Goal: Transaction & Acquisition: Book appointment/travel/reservation

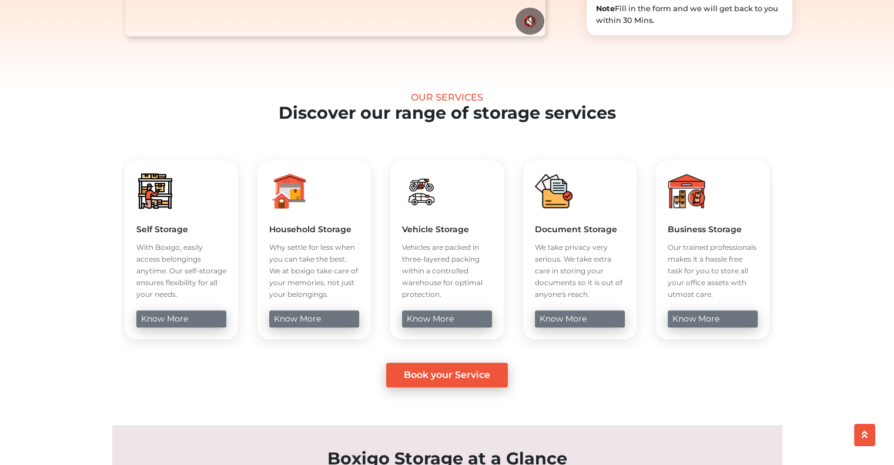
scroll to position [353, 0]
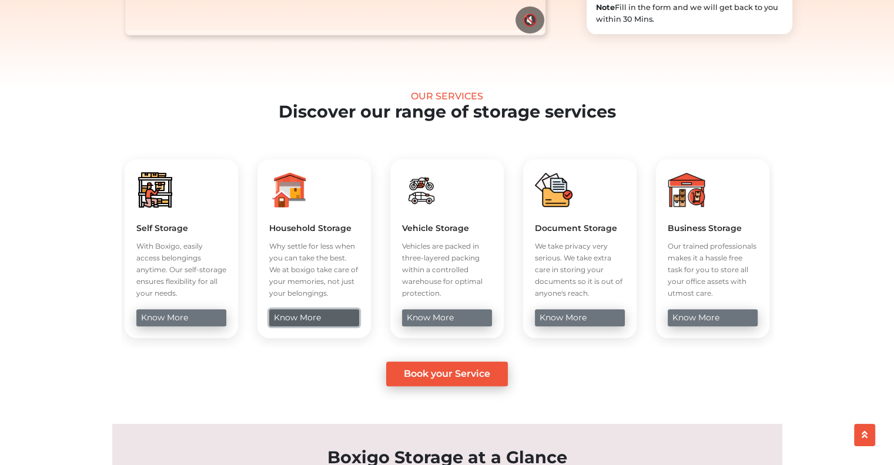
click at [310, 326] on link "know more" at bounding box center [314, 317] width 90 height 17
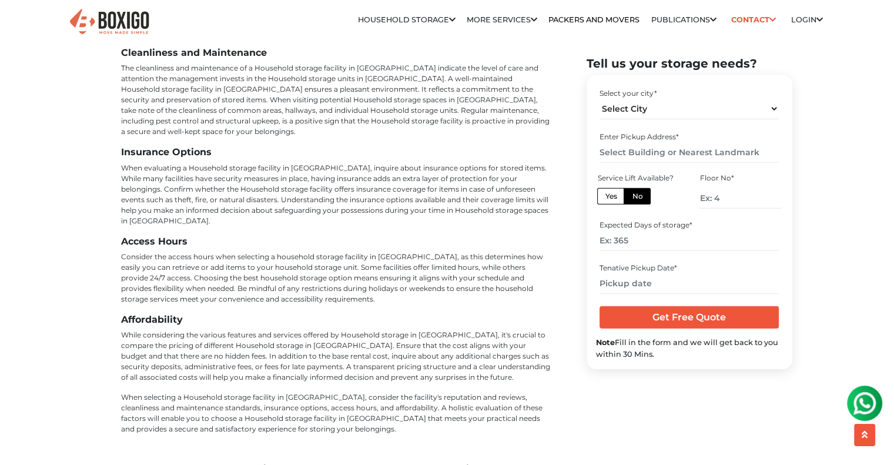
scroll to position [3643, 0]
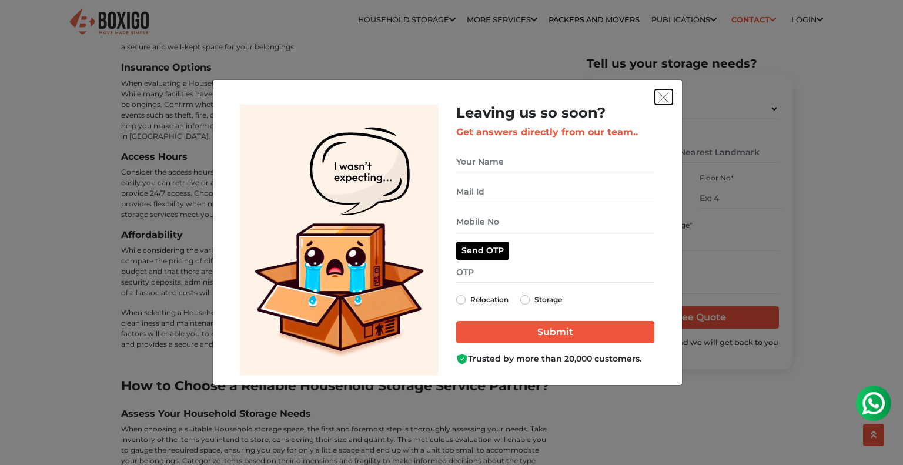
click at [662, 95] on img "get free quote dialog" at bounding box center [663, 97] width 11 height 11
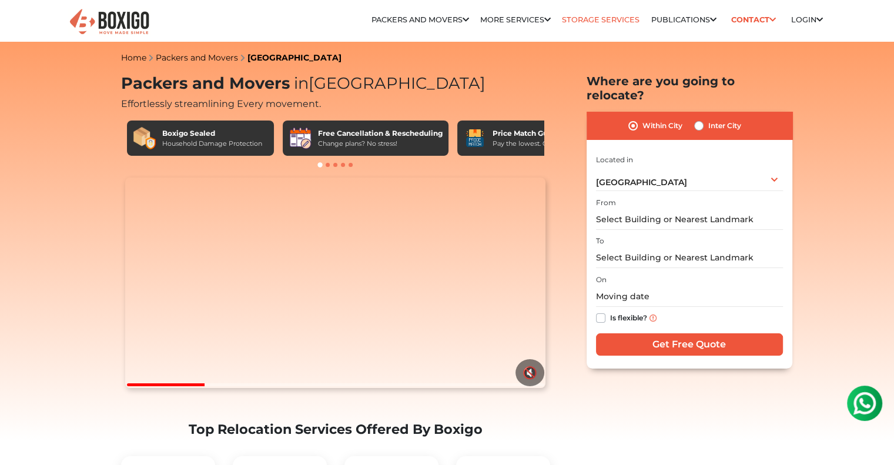
click at [577, 16] on link "Storage Services" at bounding box center [601, 19] width 78 height 9
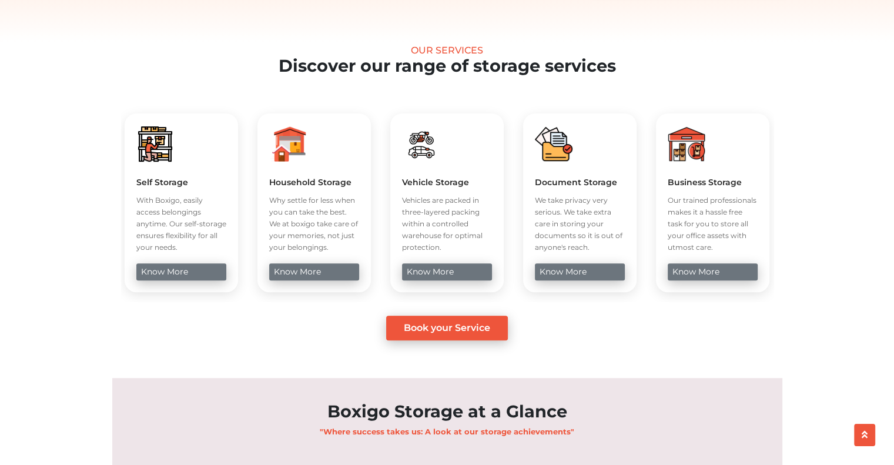
scroll to position [411, 0]
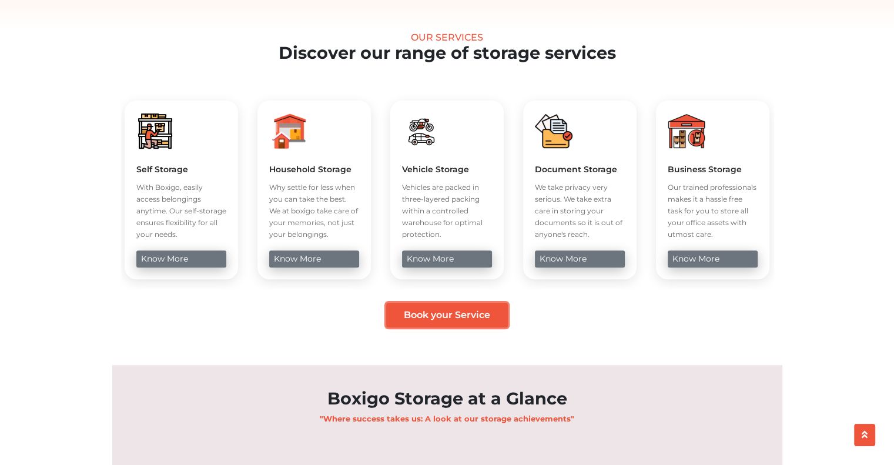
click at [484, 327] on link "Book your Service" at bounding box center [447, 315] width 122 height 25
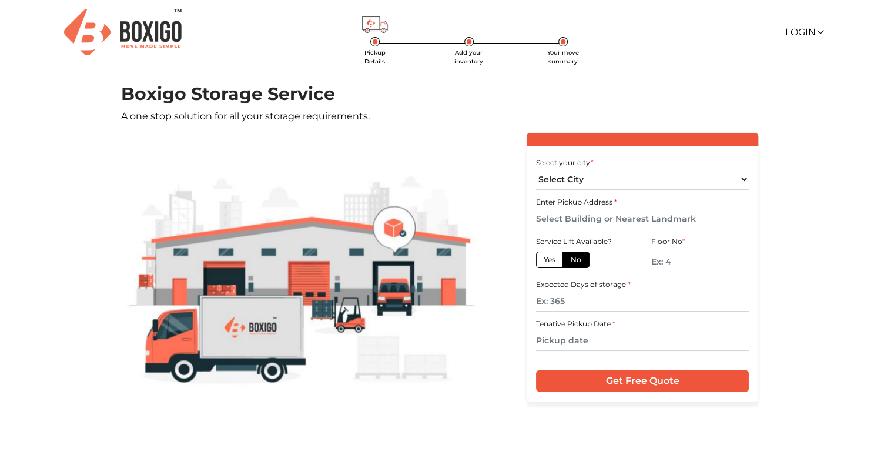
scroll to position [32, 0]
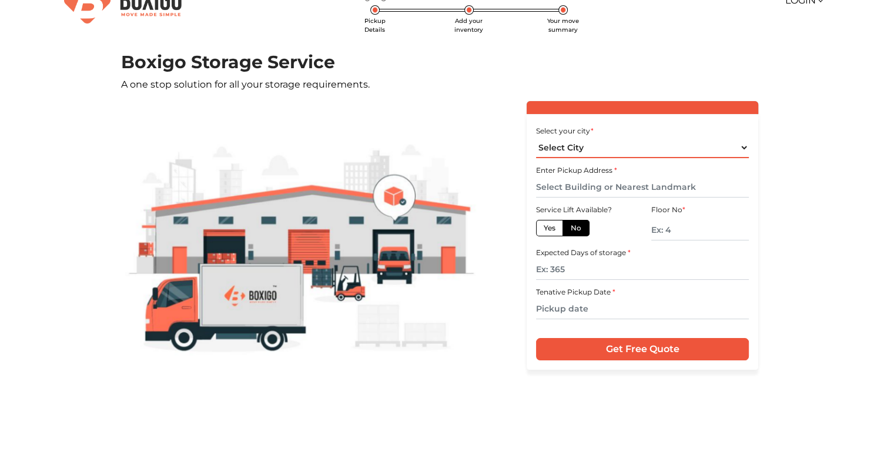
click at [592, 150] on select "Select City Bangalore Bengaluru Bhopal Bhubaneswar Chennai Coimbatore Cuttack D…" at bounding box center [642, 148] width 213 height 21
select select "[GEOGRAPHIC_DATA]"
click at [536, 138] on select "Select City Bangalore Bengaluru Bhopal Bhubaneswar Chennai Coimbatore Cuttack D…" at bounding box center [642, 148] width 213 height 21
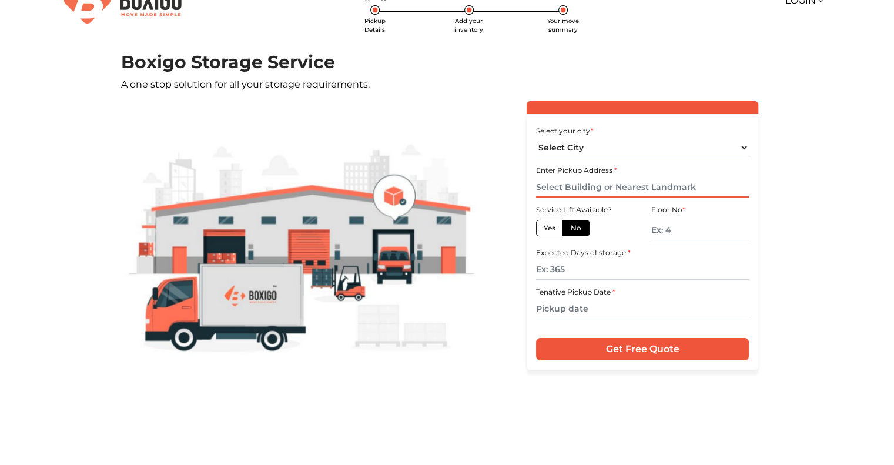
click at [601, 180] on input "text" at bounding box center [642, 187] width 213 height 21
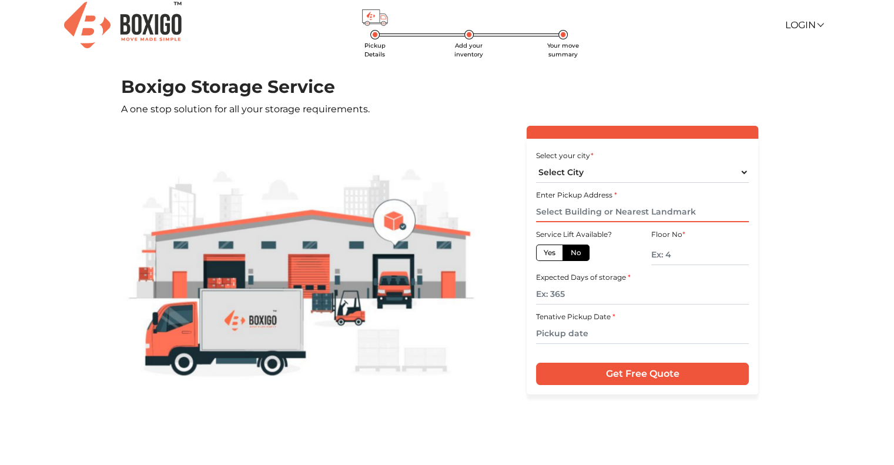
scroll to position [0, 0]
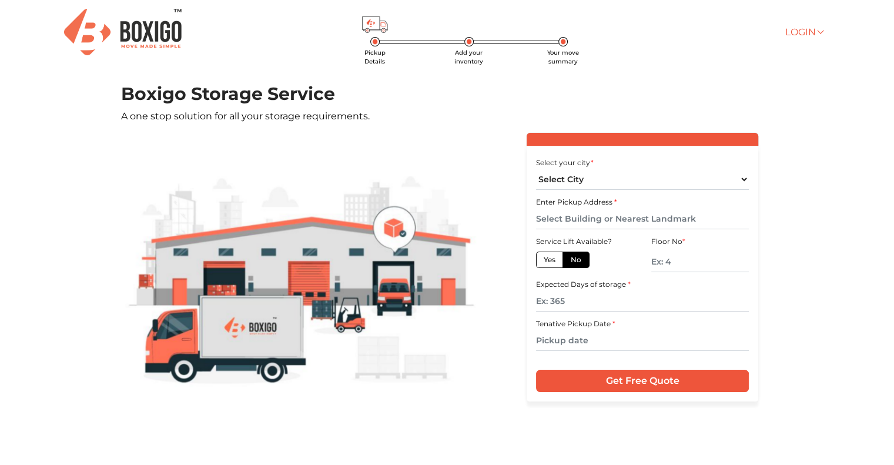
click at [804, 35] on link "Login" at bounding box center [803, 31] width 38 height 11
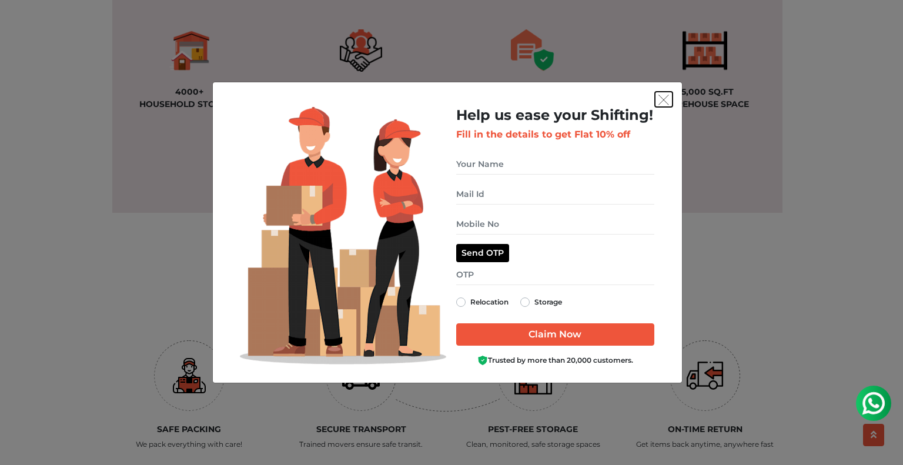
click at [663, 95] on img "get free quote dialog" at bounding box center [663, 100] width 11 height 11
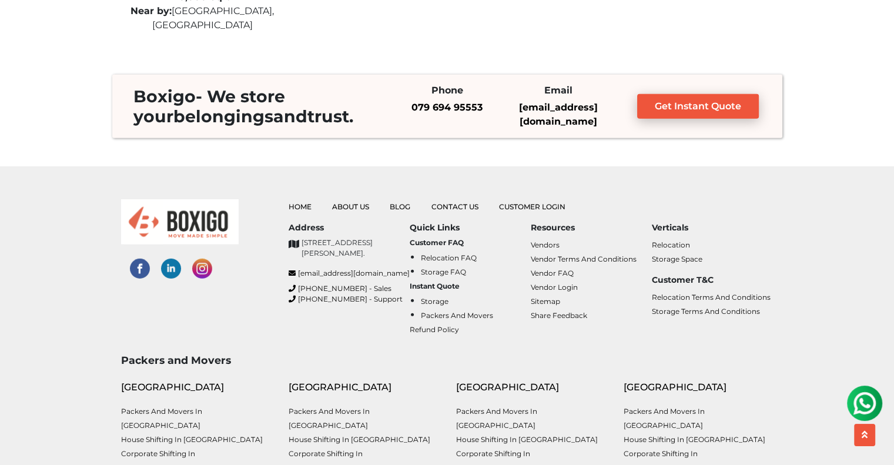
scroll to position [3232, 0]
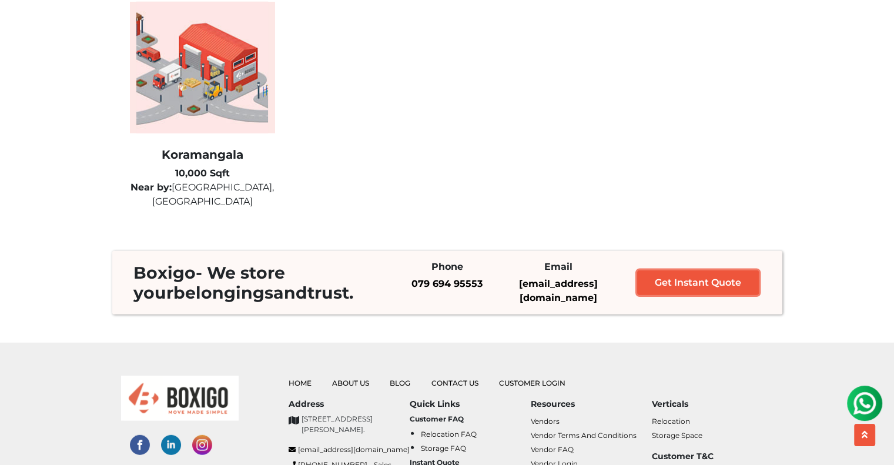
click at [693, 276] on link "Get Instant Quote" at bounding box center [698, 282] width 122 height 25
